Goal: Navigation & Orientation: Find specific page/section

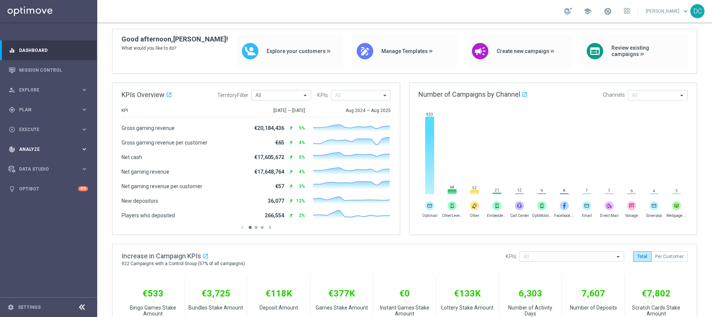
scroll to position [55, 0]
click at [11, 308] on icon "settings" at bounding box center [10, 307] width 7 height 7
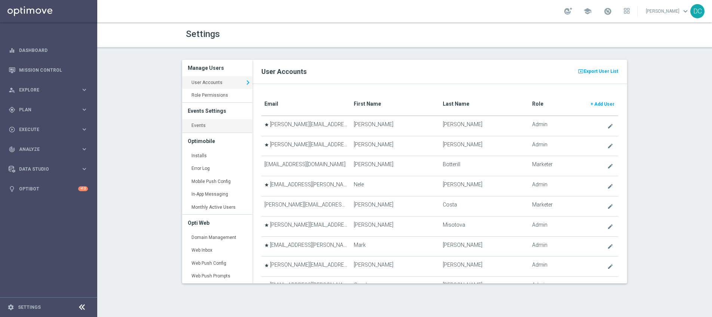
click at [205, 127] on link "Events keyboard_arrow_right" at bounding box center [217, 125] width 70 height 13
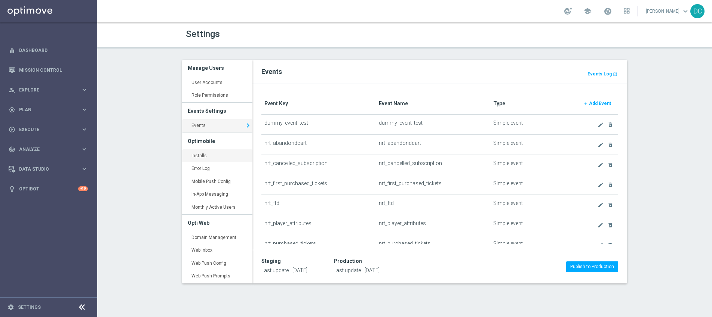
click at [202, 155] on link "Installs keyboard_arrow_right" at bounding box center [217, 156] width 70 height 13
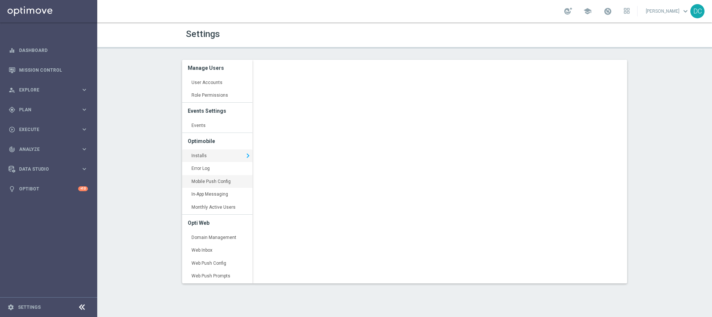
click at [209, 182] on link "Mobile Push Config keyboard_arrow_right" at bounding box center [217, 181] width 70 height 13
click at [211, 192] on link "In-App Messaging keyboard_arrow_right" at bounding box center [217, 194] width 70 height 13
click at [208, 141] on h3 "Optimobile" at bounding box center [217, 141] width 59 height 16
click at [199, 154] on link "Installs keyboard_arrow_right" at bounding box center [217, 156] width 70 height 13
